Goal: Information Seeking & Learning: Understand process/instructions

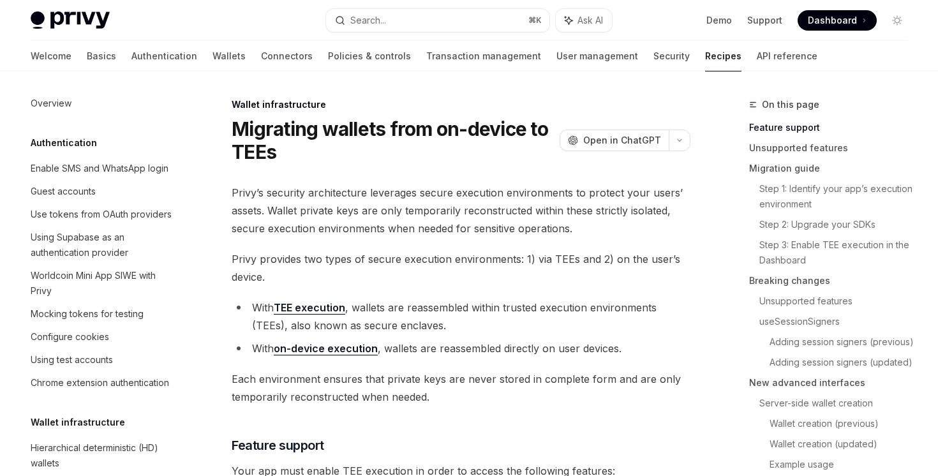
scroll to position [304, 0]
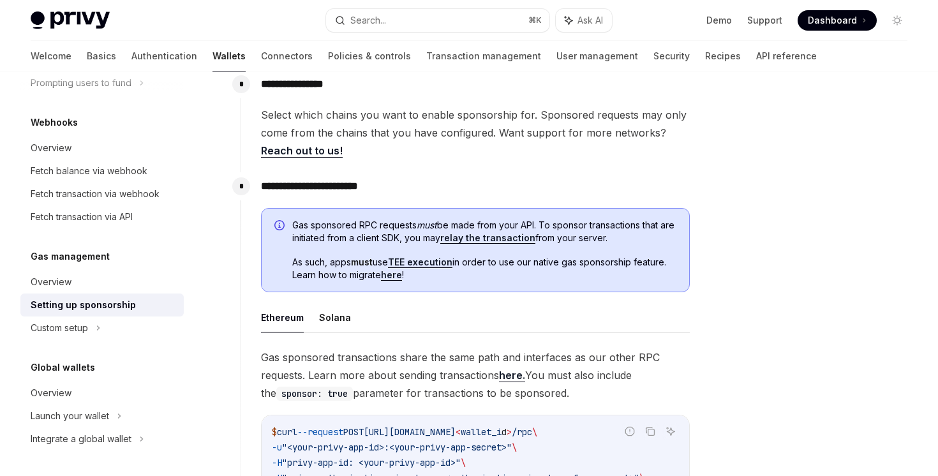
scroll to position [569, 0]
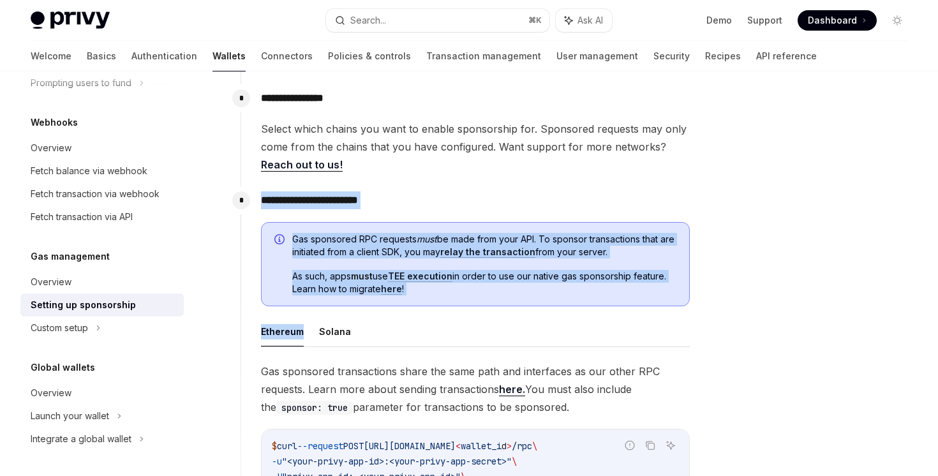
drag, startPoint x: 415, startPoint y: 188, endPoint x: 471, endPoint y: 308, distance: 132.7
click at [471, 308] on div "**********" at bounding box center [465, 449] width 450 height 527
click at [471, 308] on div "Gas sponsored RPC requests must be made from your API. To sponsor transactions …" at bounding box center [475, 467] width 429 height 491
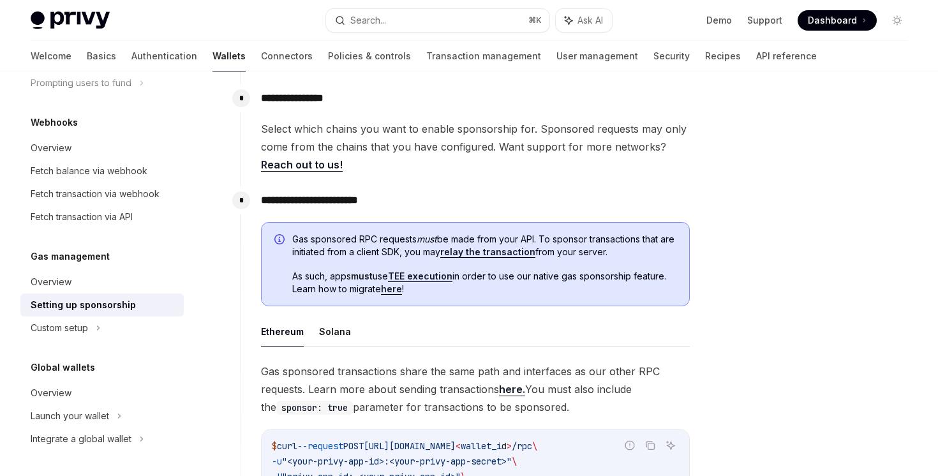
click at [387, 300] on div "Gas sponsored RPC requests must be made from your API. To sponsor transactions …" at bounding box center [475, 264] width 429 height 84
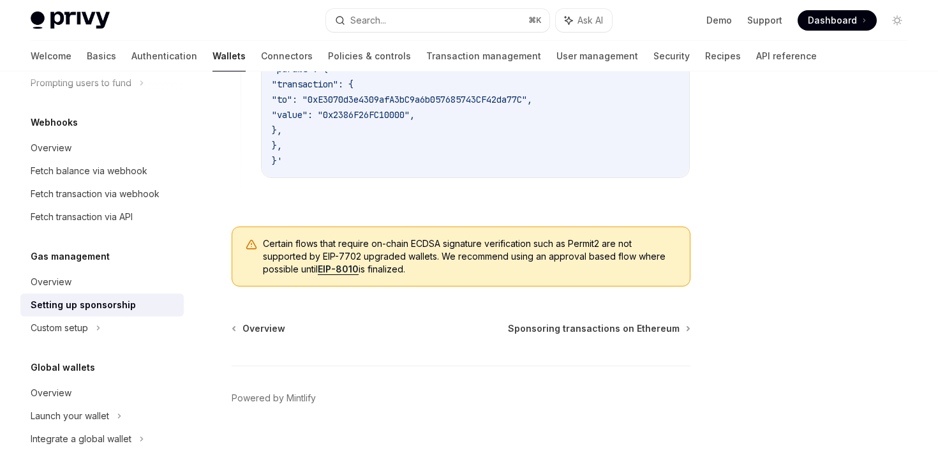
scroll to position [1087, 0]
click at [89, 323] on div "Custom setup" at bounding box center [101, 327] width 163 height 23
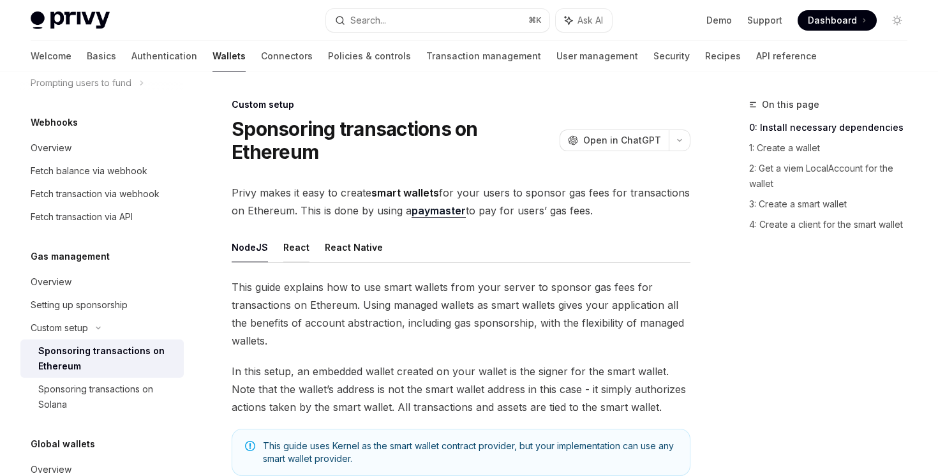
click at [295, 254] on button "React" at bounding box center [296, 247] width 26 height 30
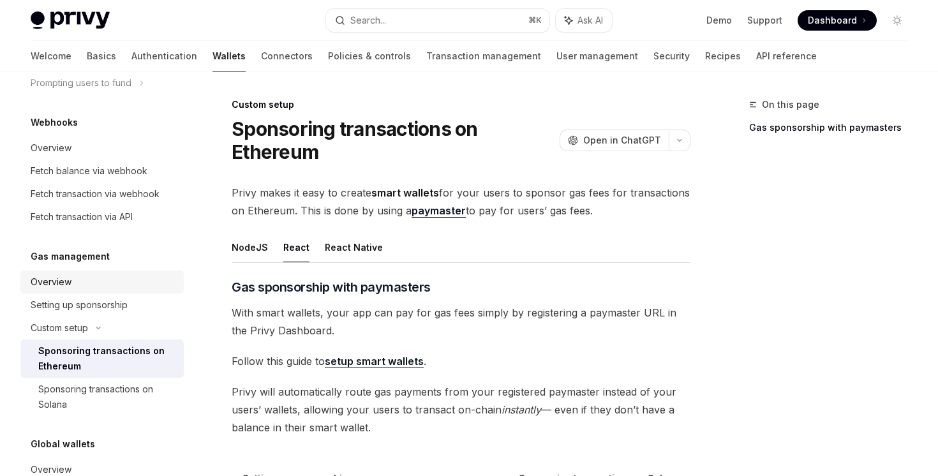
click at [145, 288] on div "Overview" at bounding box center [103, 281] width 145 height 15
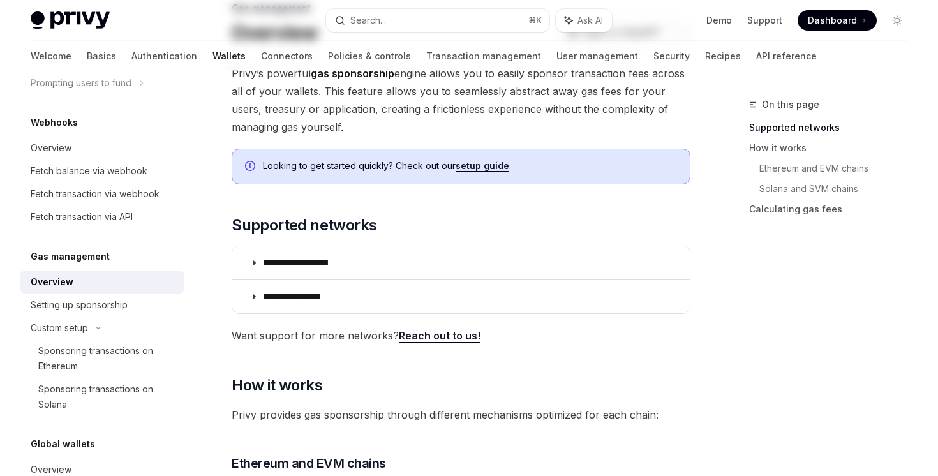
scroll to position [179, 0]
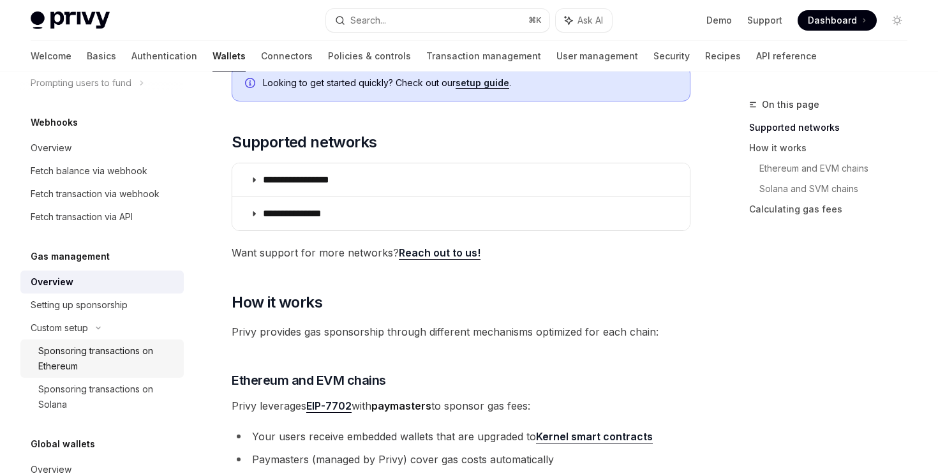
click at [151, 349] on div "Sponsoring transactions on Ethereum" at bounding box center [107, 358] width 138 height 31
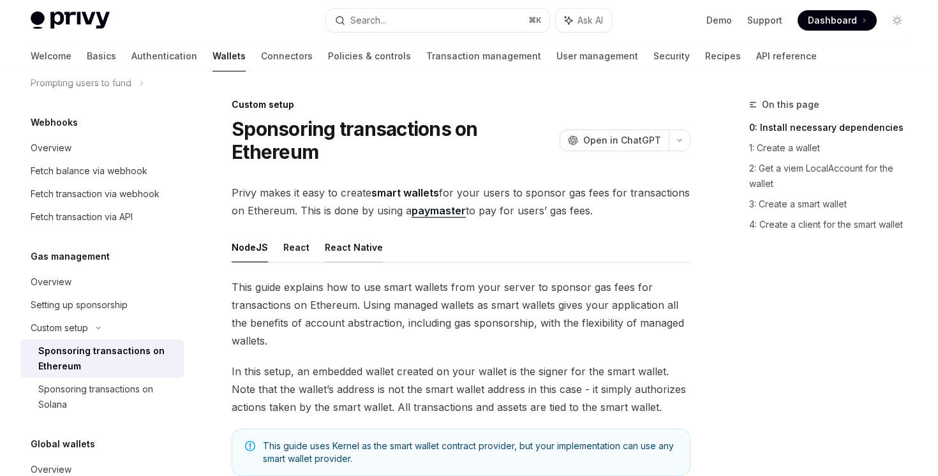
click at [334, 248] on button "React Native" at bounding box center [354, 247] width 58 height 30
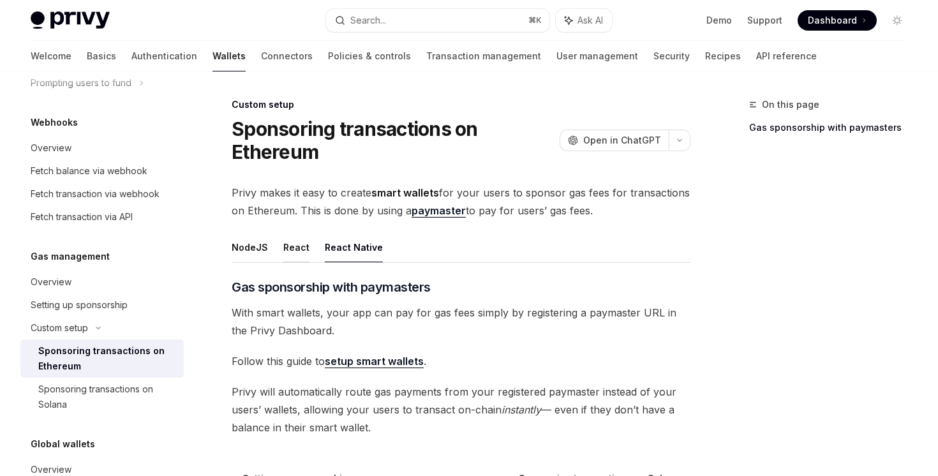
click at [302, 248] on button "React" at bounding box center [296, 247] width 26 height 30
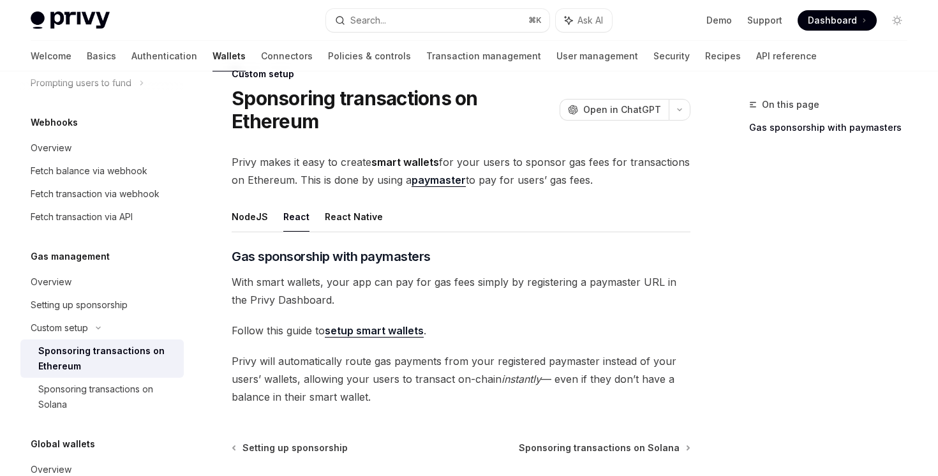
scroll to position [150, 0]
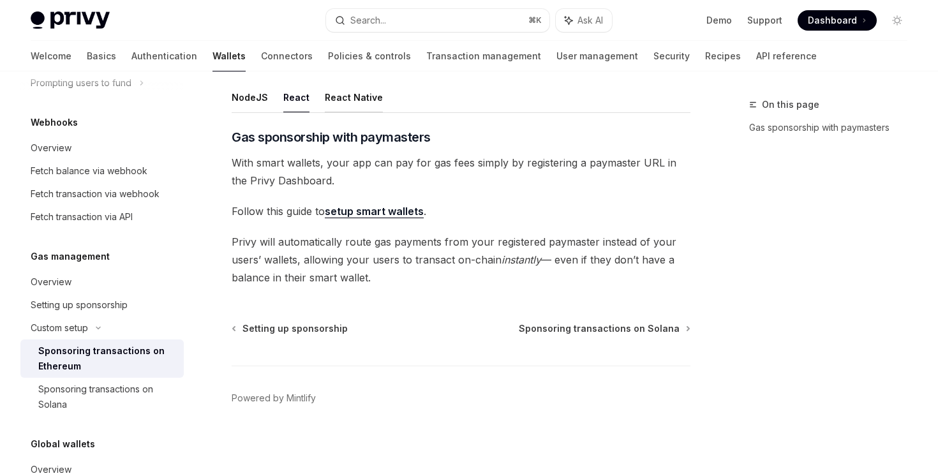
click at [353, 91] on button "React Native" at bounding box center [354, 97] width 58 height 30
click at [156, 392] on div "Sponsoring transactions on Solana" at bounding box center [107, 396] width 138 height 31
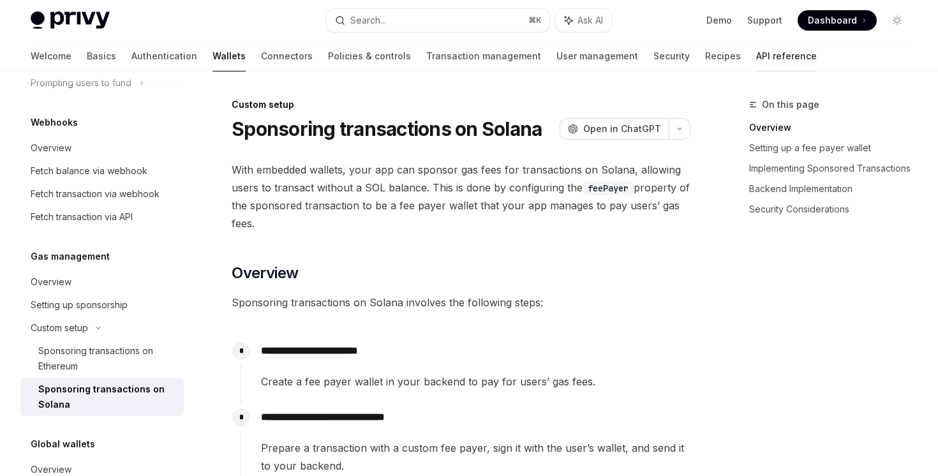
click at [756, 47] on link "API reference" at bounding box center [786, 56] width 61 height 31
type textarea "*"
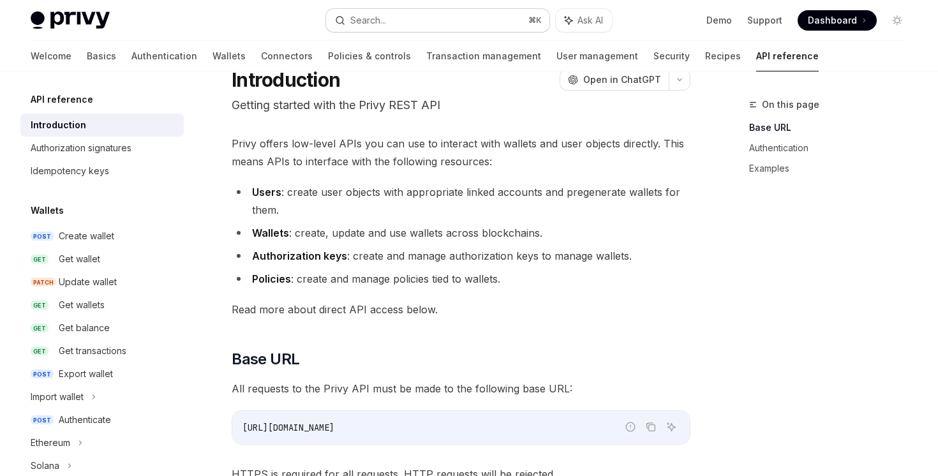
click at [449, 22] on button "Search... ⌘ K" at bounding box center [437, 20] width 223 height 23
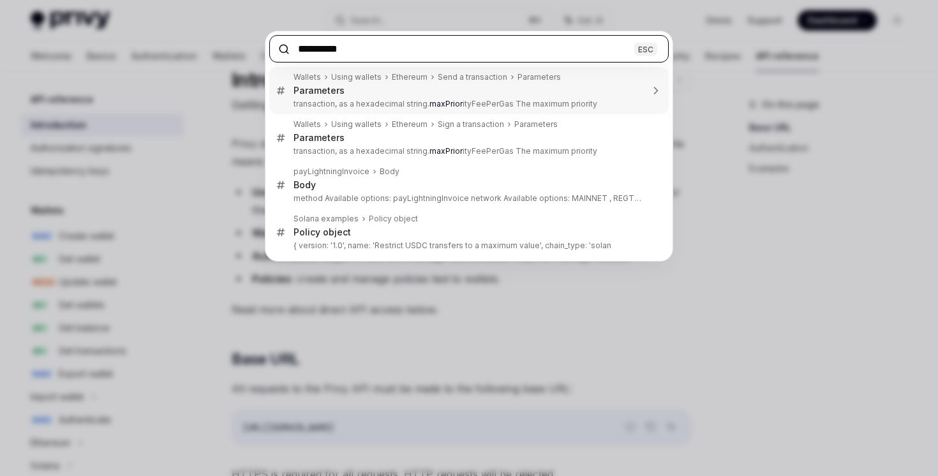
type input "**********"
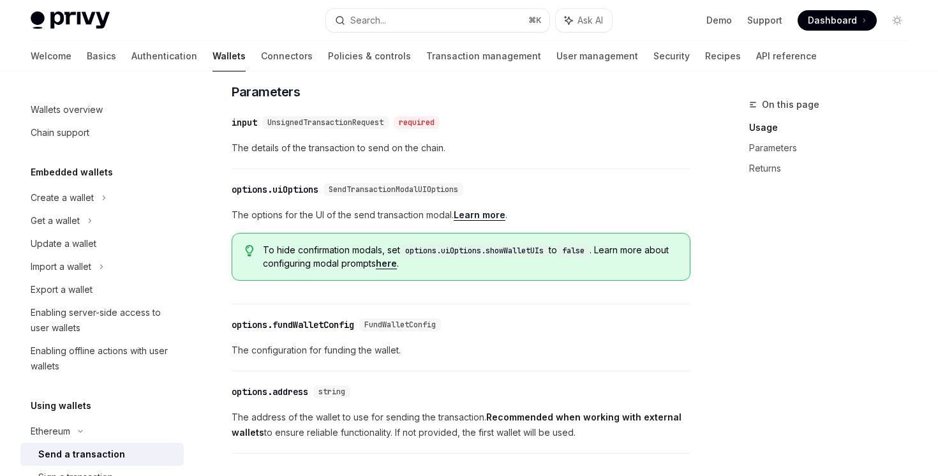
scroll to position [503, 0]
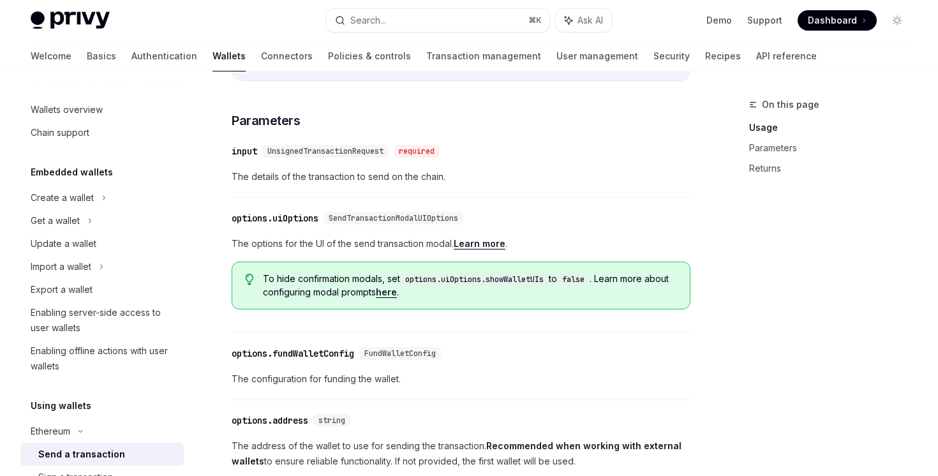
click at [482, 251] on span "The options for the UI of the send transaction modal. Learn more ." at bounding box center [461, 243] width 459 height 15
click at [483, 249] on link "Learn more" at bounding box center [480, 243] width 52 height 11
type textarea "*"
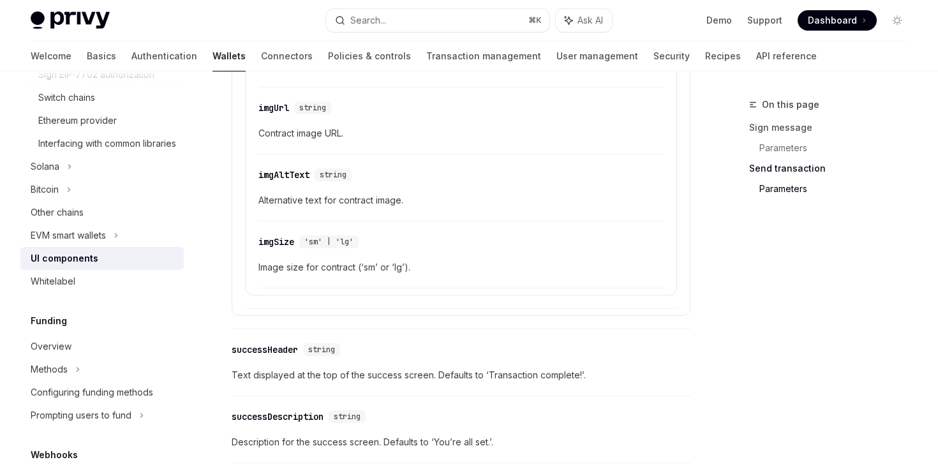
scroll to position [1750, 0]
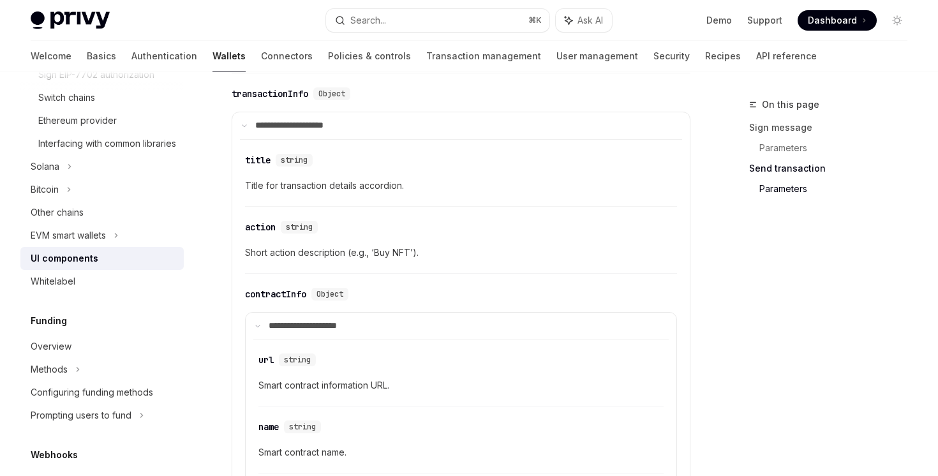
click at [443, 330] on summary "**********" at bounding box center [461, 326] width 431 height 27
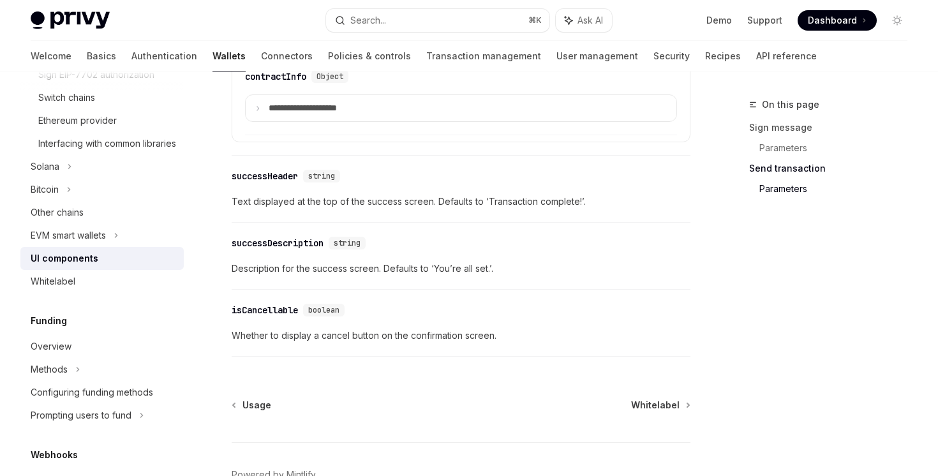
scroll to position [2044, 0]
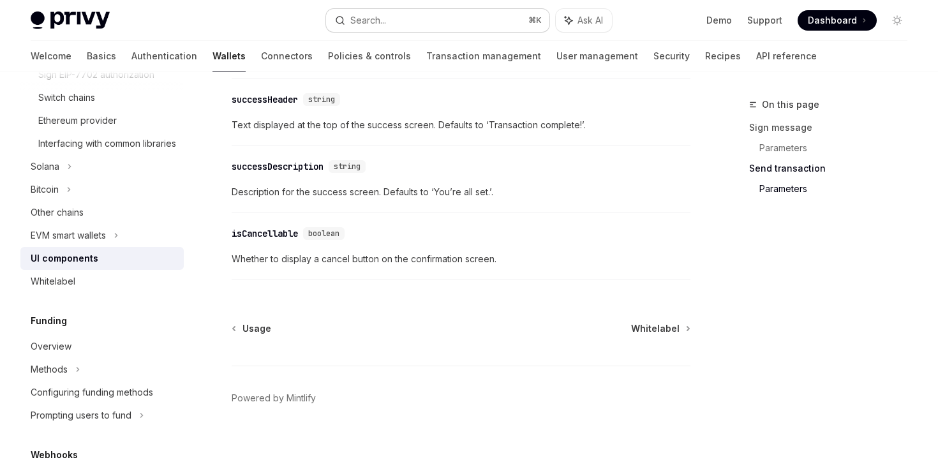
click at [449, 15] on button "Search... ⌘ K" at bounding box center [437, 20] width 223 height 23
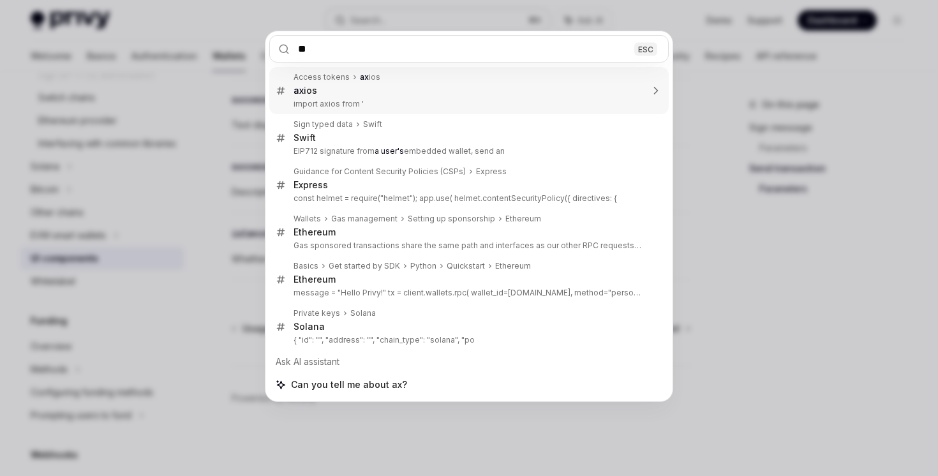
type input "*"
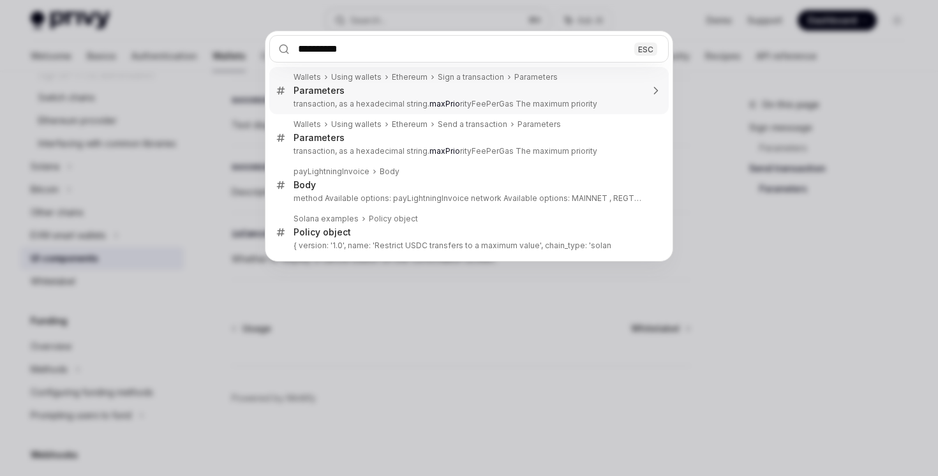
type input "**********"
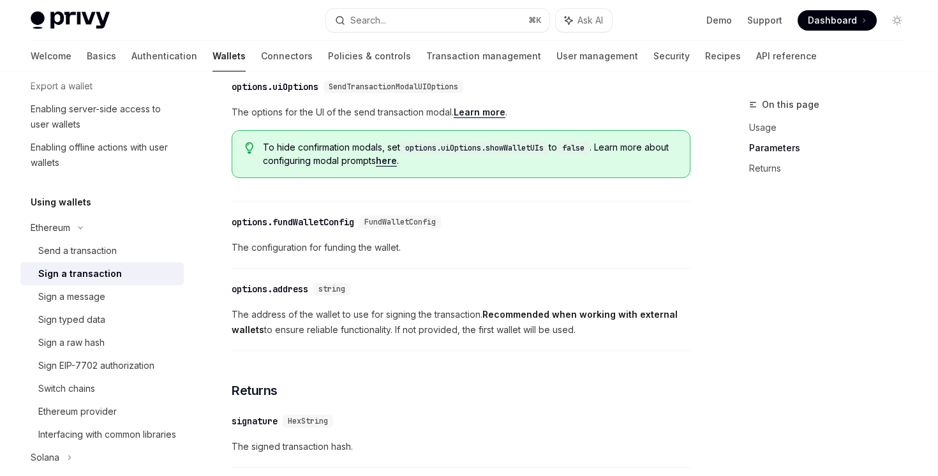
scroll to position [572, 0]
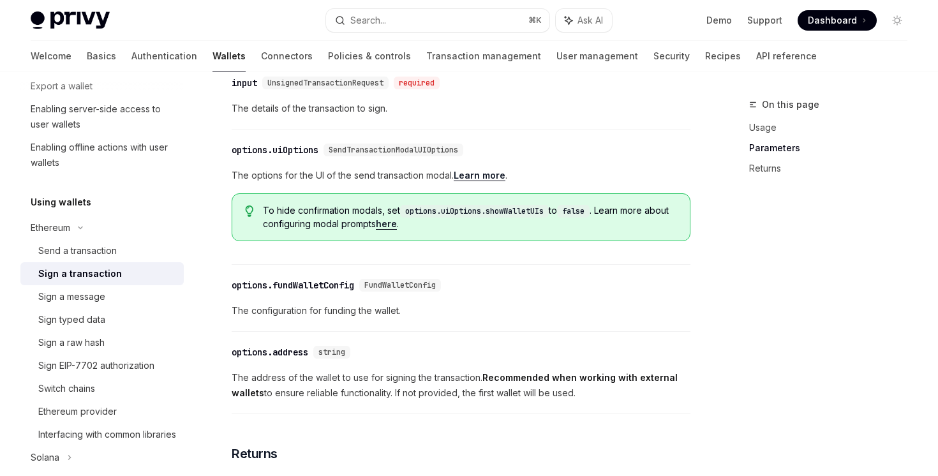
click at [397, 230] on link "here" at bounding box center [386, 223] width 21 height 11
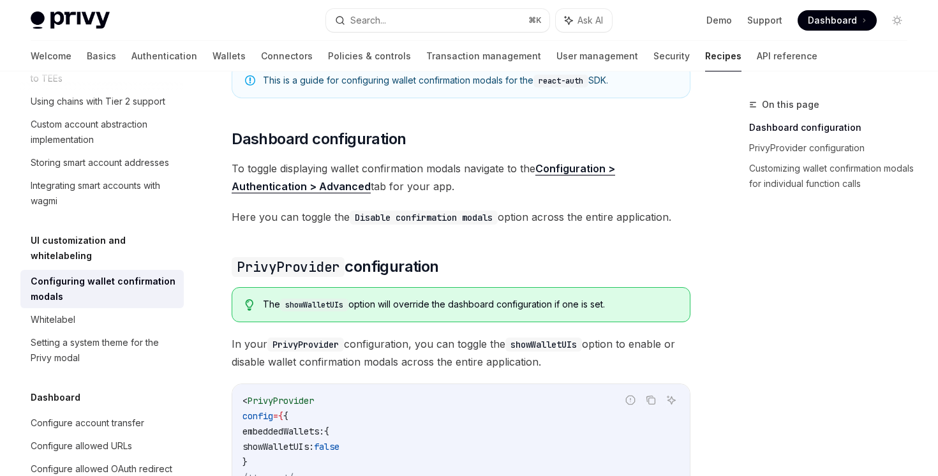
scroll to position [32, 0]
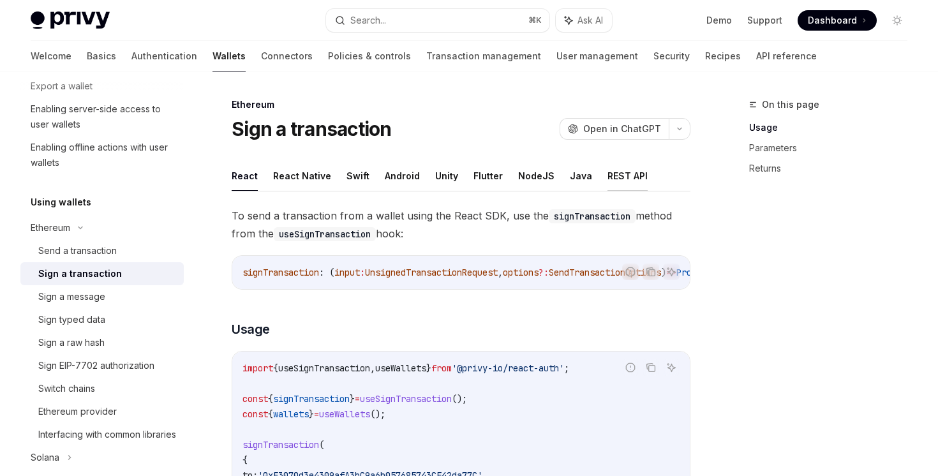
click at [611, 164] on button "REST API" at bounding box center [627, 176] width 40 height 30
type textarea "*"
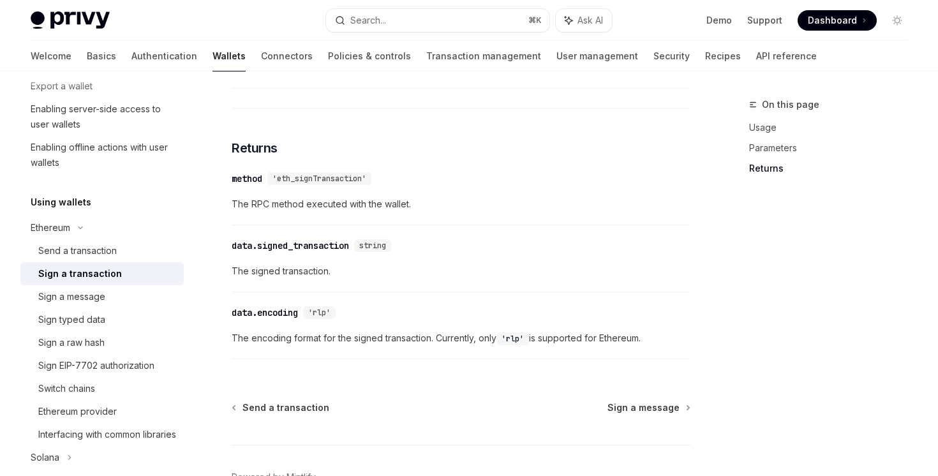
scroll to position [1047, 0]
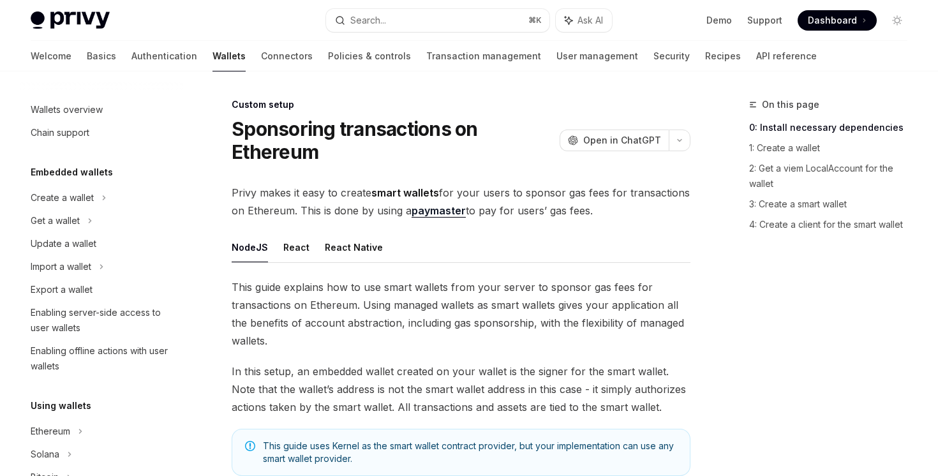
scroll to position [697, 0]
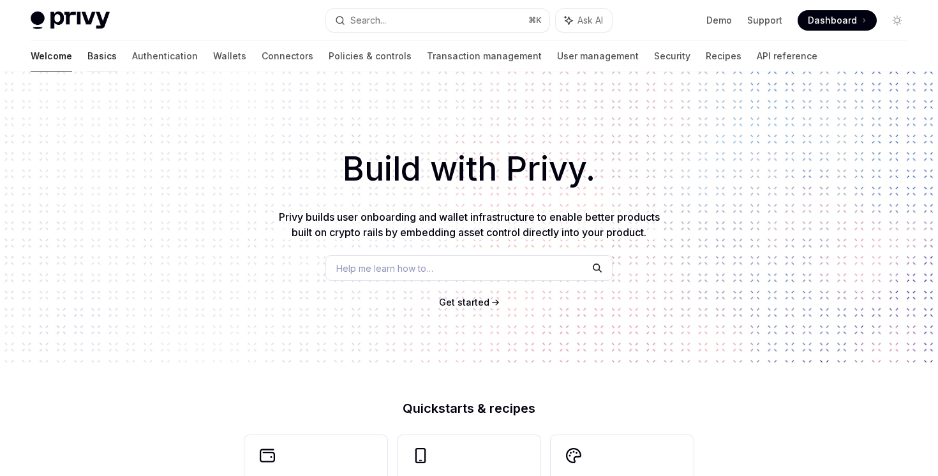
click at [87, 63] on link "Basics" at bounding box center [101, 56] width 29 height 31
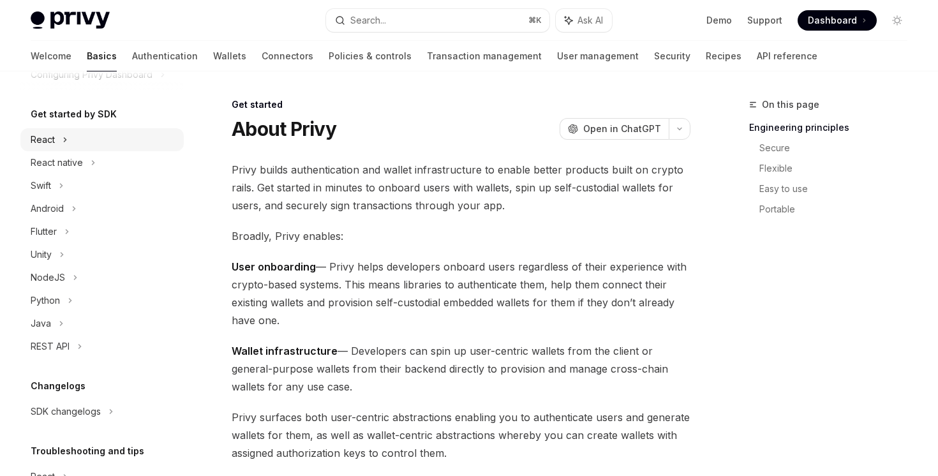
scroll to position [203, 0]
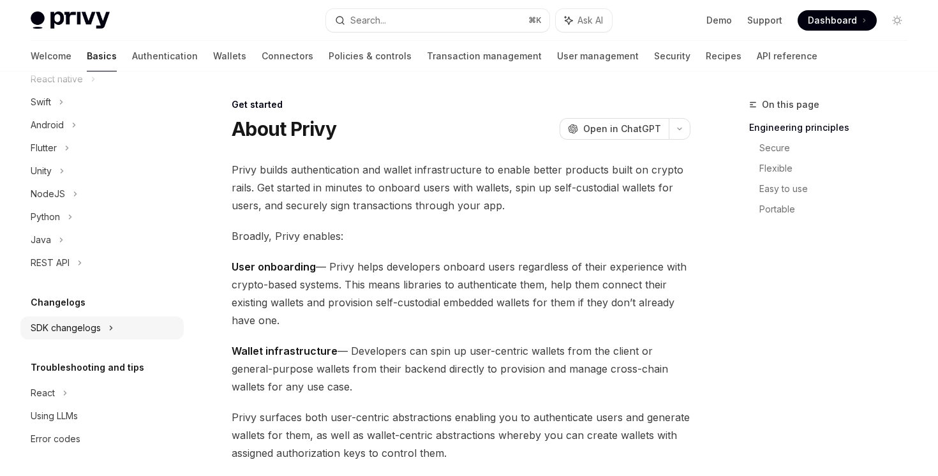
click at [102, 331] on div "SDK changelogs" at bounding box center [101, 327] width 163 height 23
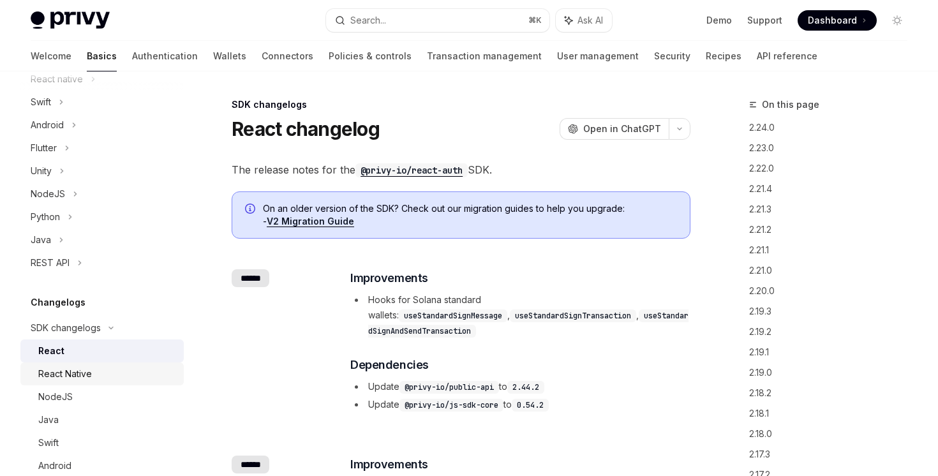
click at [87, 364] on link "React Native" at bounding box center [101, 373] width 163 height 23
type textarea "*"
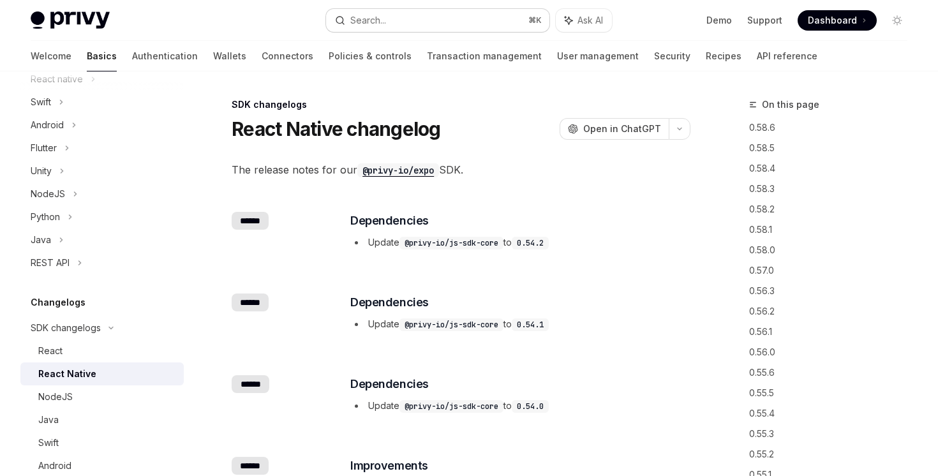
click at [487, 22] on button "Search... ⌘ K" at bounding box center [437, 20] width 223 height 23
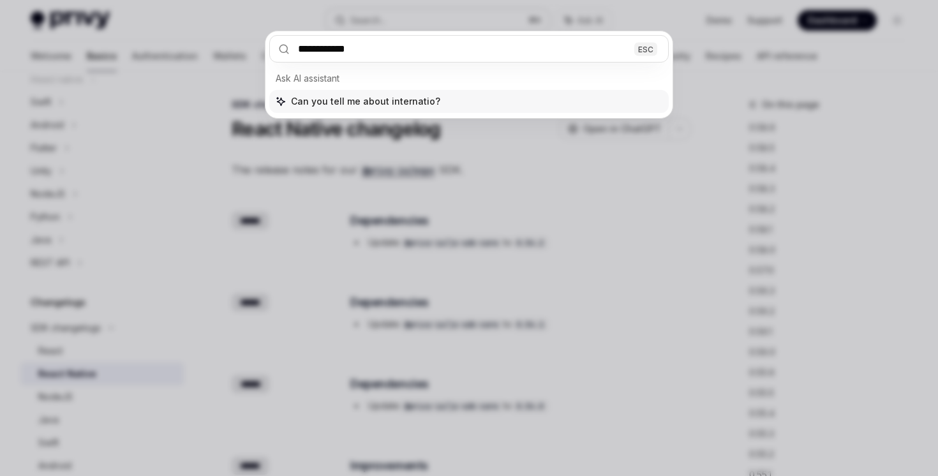
type input "**********"
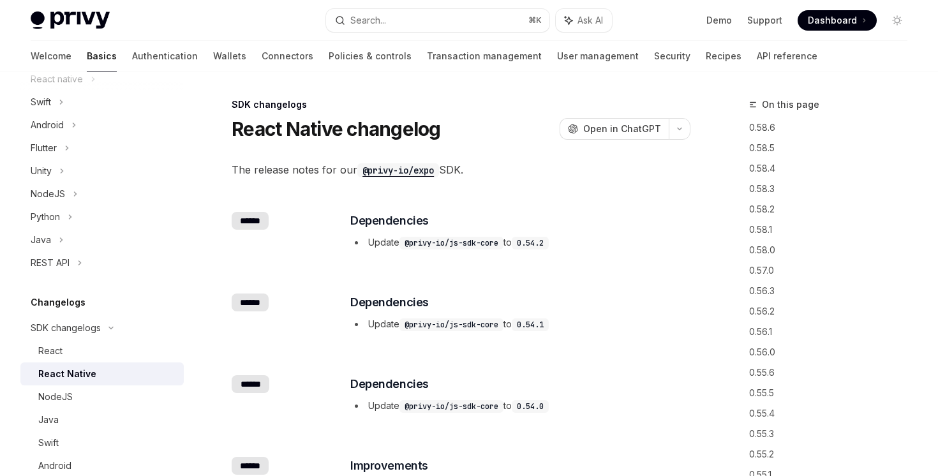
type textarea "*"
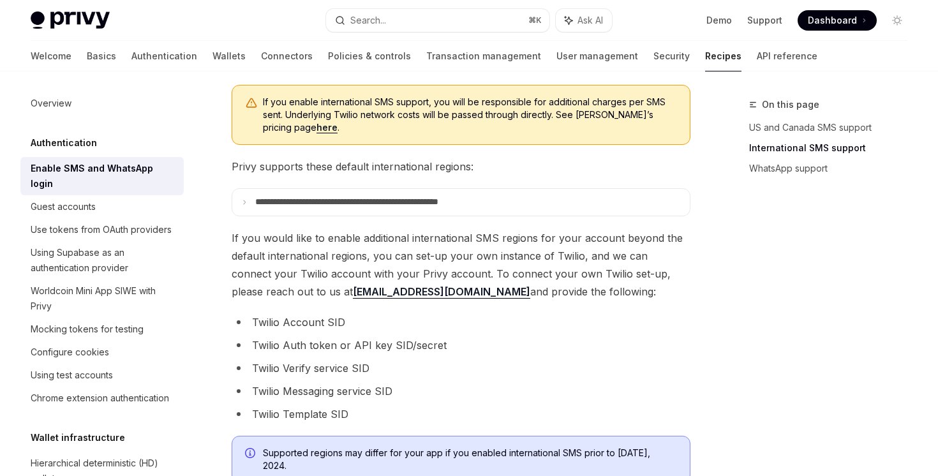
scroll to position [462, 0]
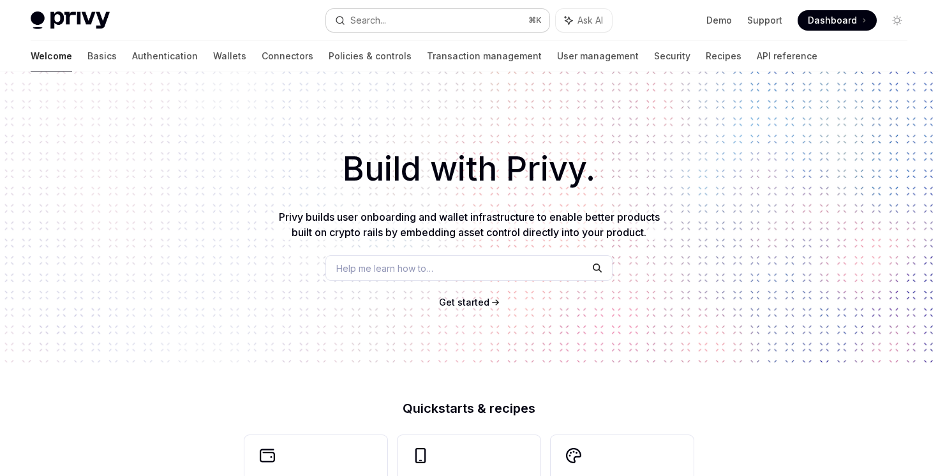
click at [478, 18] on button "Search... ⌘ K" at bounding box center [437, 20] width 223 height 23
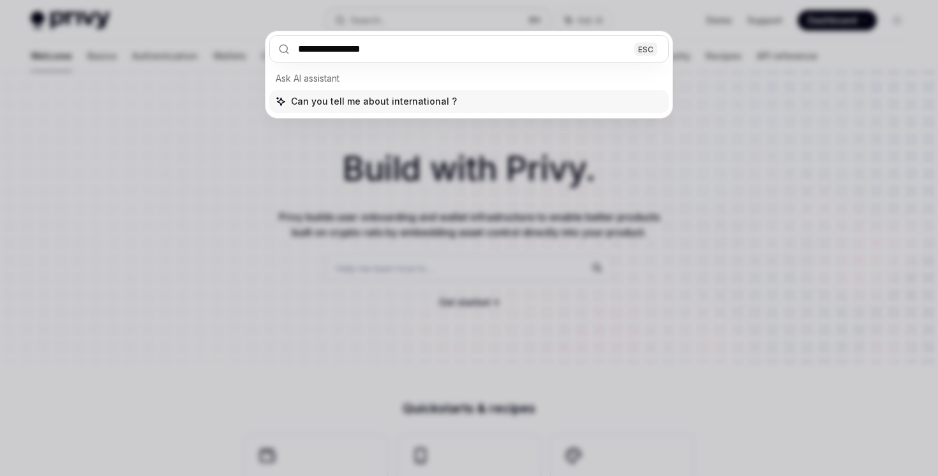
type input "**********"
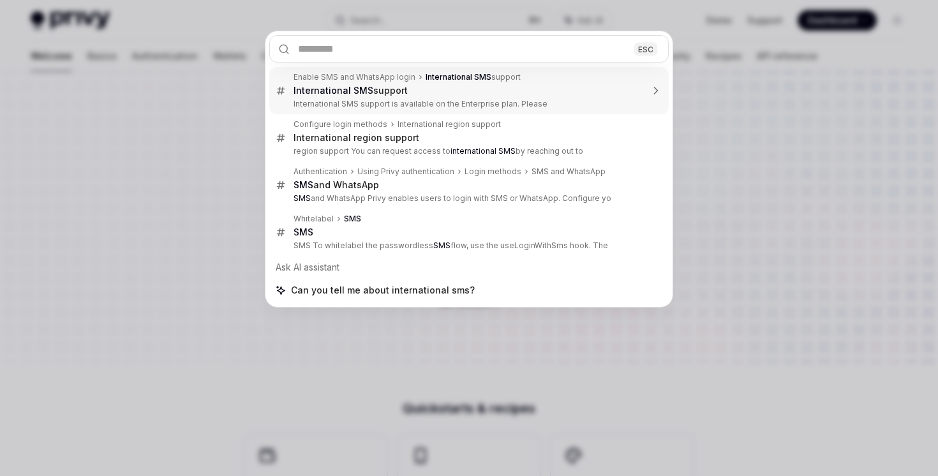
type textarea "*"
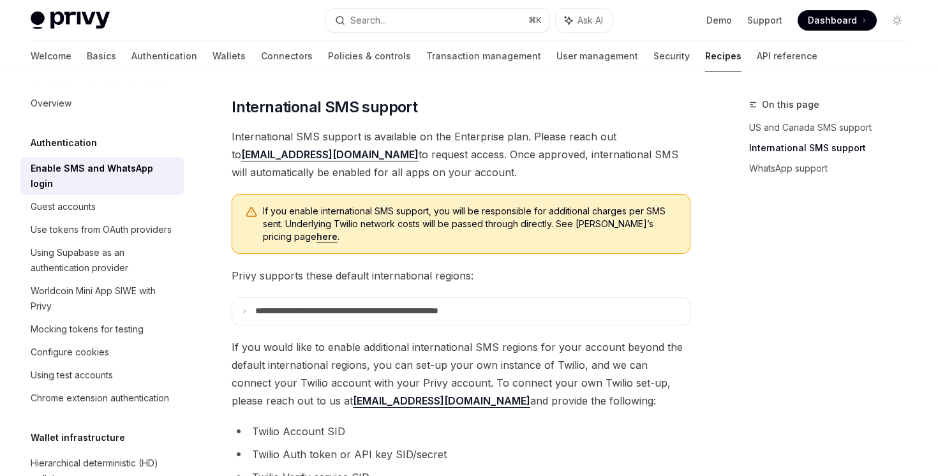
scroll to position [436, 0]
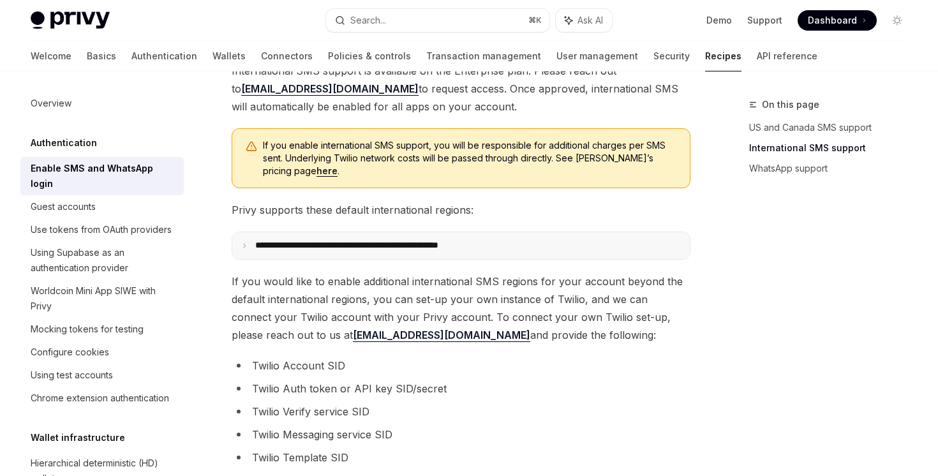
click at [417, 245] on p "**********" at bounding box center [373, 245] width 237 height 11
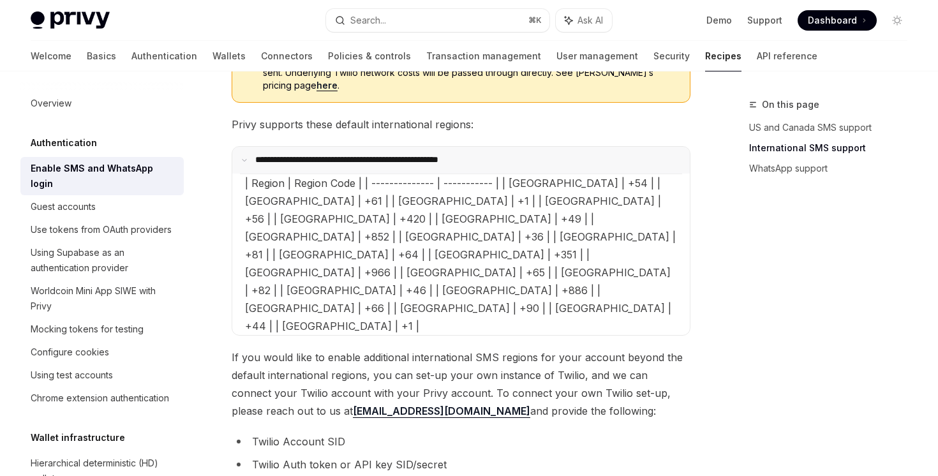
scroll to position [551, 0]
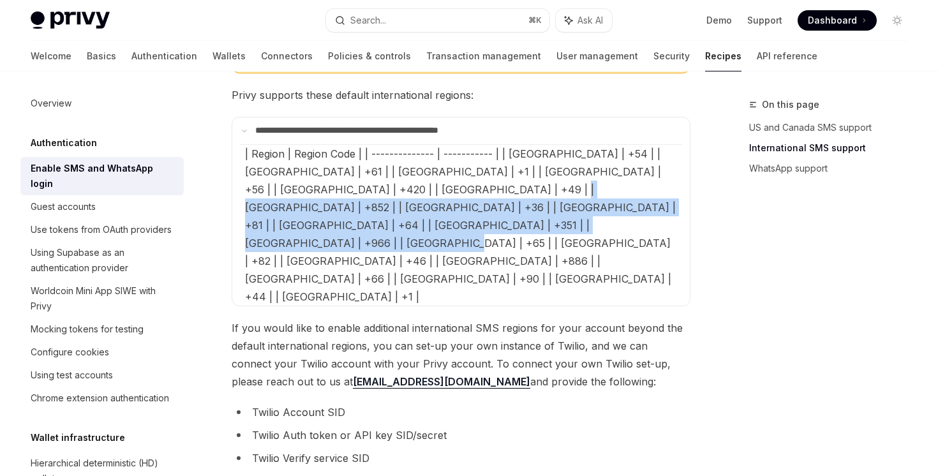
drag, startPoint x: 426, startPoint y: 231, endPoint x: 426, endPoint y: 184, distance: 46.6
click at [426, 184] on SMSChildren "| Region | Region Code | | -------------- | ----------- | | Argentina | +54 | |…" at bounding box center [461, 224] width 442 height 161
click at [426, 184] on span "| Region | Region Code | | -------------- | ----------- | | Argentina | +54 | |…" at bounding box center [460, 225] width 431 height 156
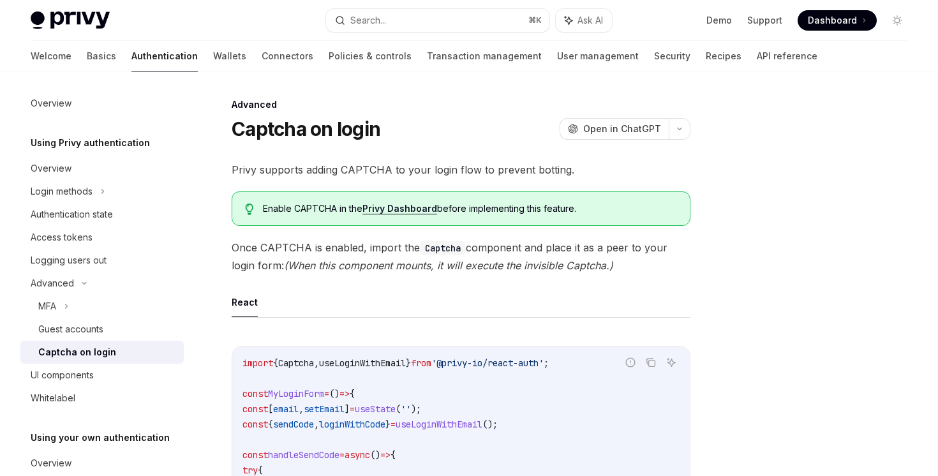
click at [415, 202] on div "Enable CAPTCHA in the Privy Dashboard before implementing this feature." at bounding box center [461, 208] width 459 height 34
click at [415, 202] on span "Enable CAPTCHA in the Privy Dashboard before implementing this feature." at bounding box center [470, 208] width 414 height 13
click at [415, 203] on link "Privy Dashboard" at bounding box center [399, 208] width 75 height 11
